Goal: Transaction & Acquisition: Purchase product/service

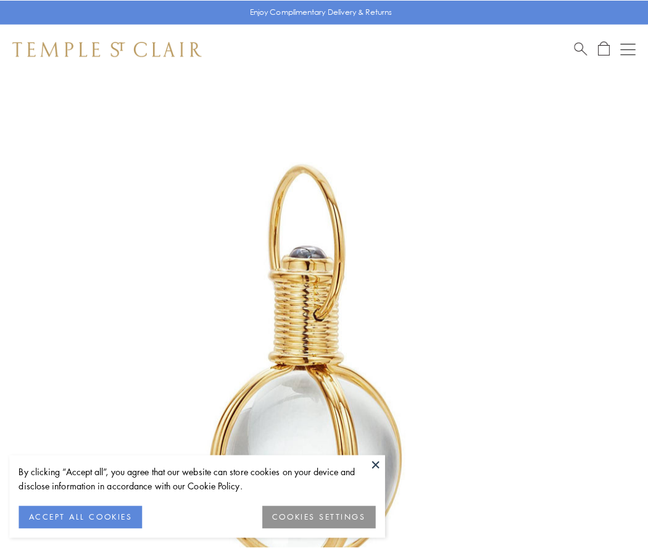
scroll to position [322, 0]
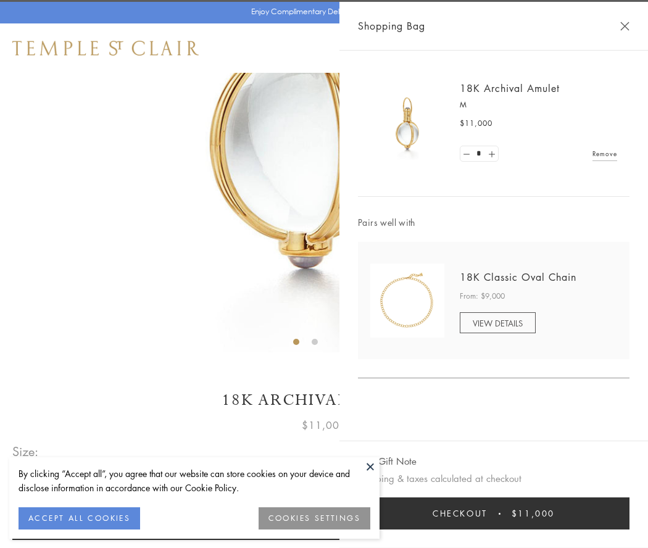
click at [493, 513] on button "Checkout $11,000" at bounding box center [493, 513] width 271 height 32
